Goal: Find specific page/section: Find specific page/section

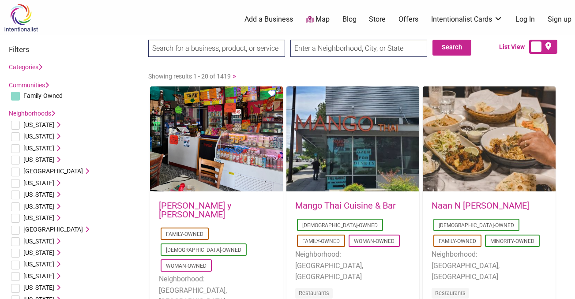
click at [328, 47] on input "text" at bounding box center [358, 48] width 137 height 17
type input "[GEOGRAPHIC_DATA], [GEOGRAPHIC_DATA], [GEOGRAPHIC_DATA]"
click at [455, 54] on button "Search" at bounding box center [452, 48] width 39 height 16
